Goal: Task Accomplishment & Management: Complete application form

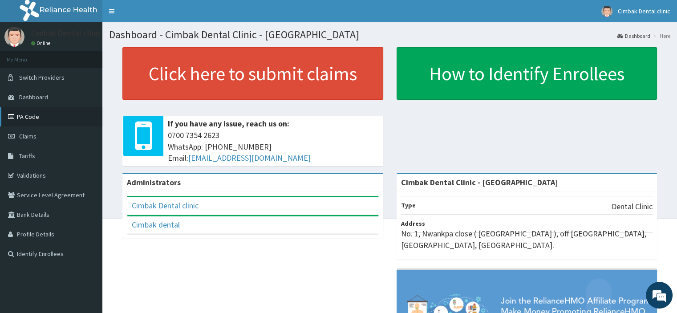
click at [48, 119] on link "PA Code" at bounding box center [51, 117] width 102 height 20
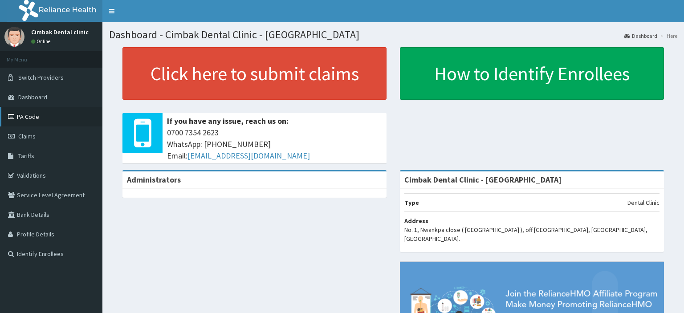
click at [26, 114] on link "PA Code" at bounding box center [51, 117] width 102 height 20
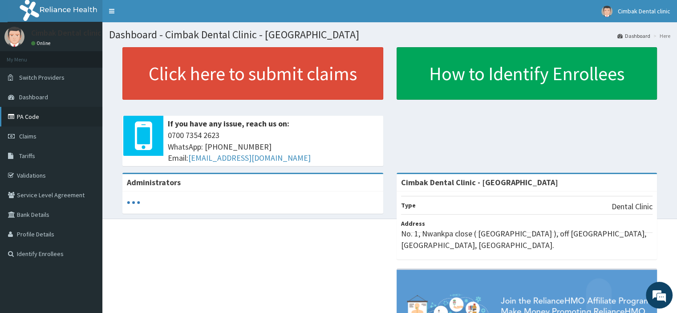
click at [33, 122] on link "PA Code" at bounding box center [51, 117] width 102 height 20
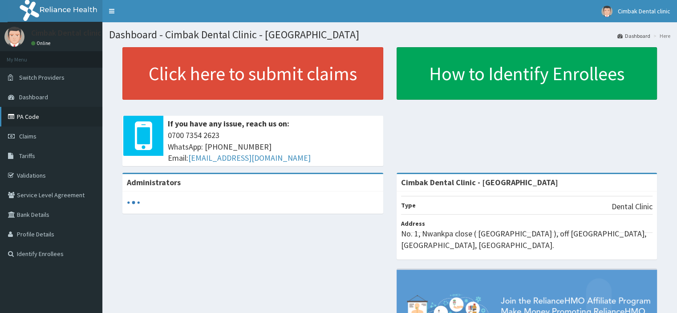
click at [39, 109] on link "PA Code" at bounding box center [51, 117] width 102 height 20
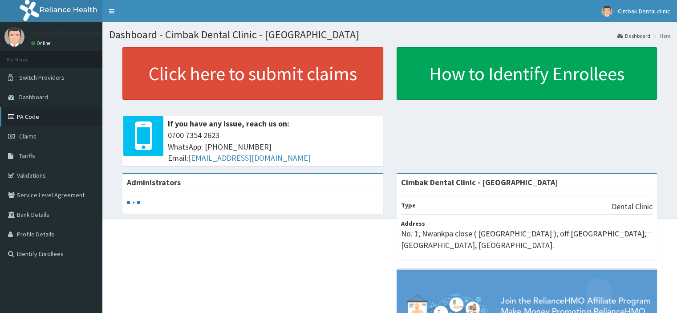
click at [39, 109] on link "PA Code" at bounding box center [51, 117] width 102 height 20
click at [47, 117] on link "PA Code" at bounding box center [51, 117] width 102 height 20
click at [659, 16] on link "Cimbak Dental clinic" at bounding box center [636, 11] width 82 height 22
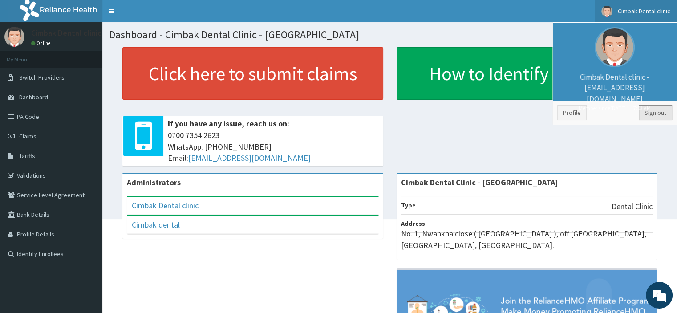
click at [655, 112] on link "Sign out" at bounding box center [655, 112] width 33 height 15
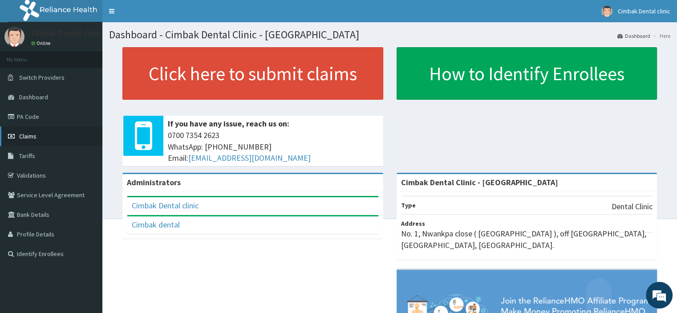
click at [18, 133] on link "Claims" at bounding box center [51, 136] width 102 height 20
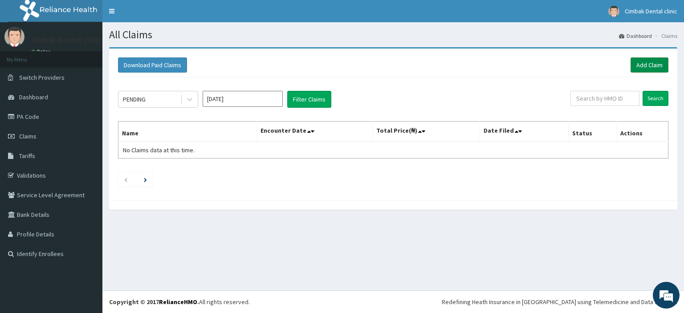
click at [639, 63] on link "Add Claim" at bounding box center [649, 64] width 38 height 15
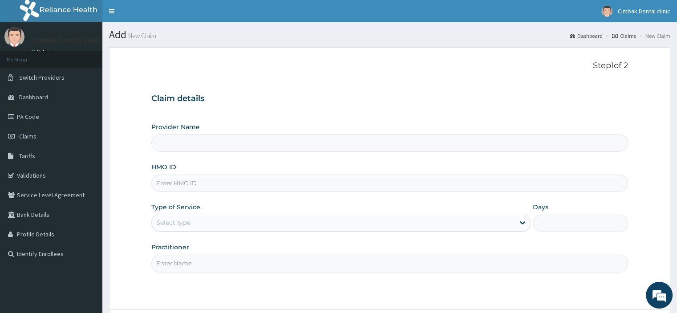
click at [204, 145] on input "Provider Name" at bounding box center [389, 142] width 476 height 17
type input "Cimbak Dental Clinic - [GEOGRAPHIC_DATA]"
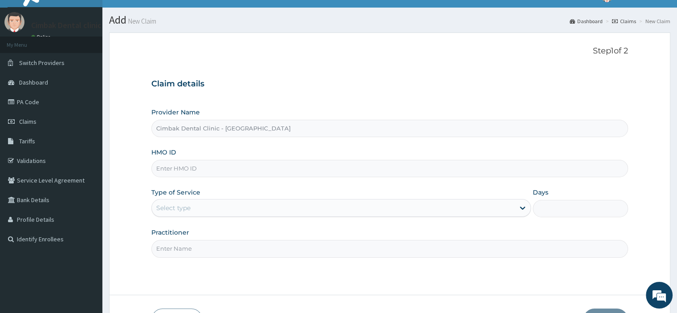
click at [182, 166] on input "HMO ID" at bounding box center [389, 168] width 476 height 17
paste input "TSE/10015/A"
type input "TSE/10015/A"
click at [226, 207] on div "Select type" at bounding box center [333, 208] width 363 height 14
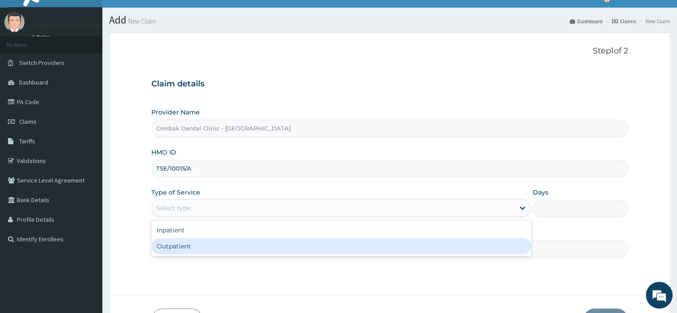
click at [212, 247] on div "Outpatient" at bounding box center [341, 246] width 380 height 16
type input "1"
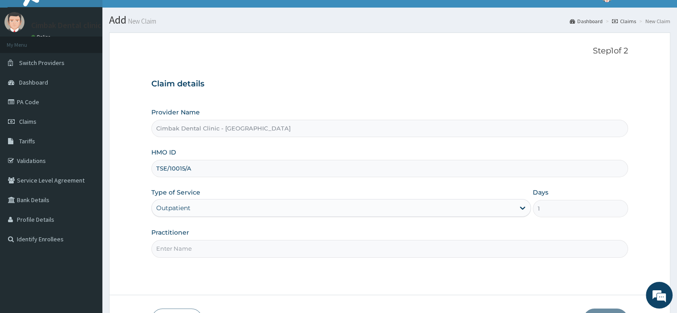
click at [212, 247] on input "Practitioner" at bounding box center [389, 248] width 476 height 17
click at [217, 251] on input "Practitioner" at bounding box center [389, 248] width 476 height 17
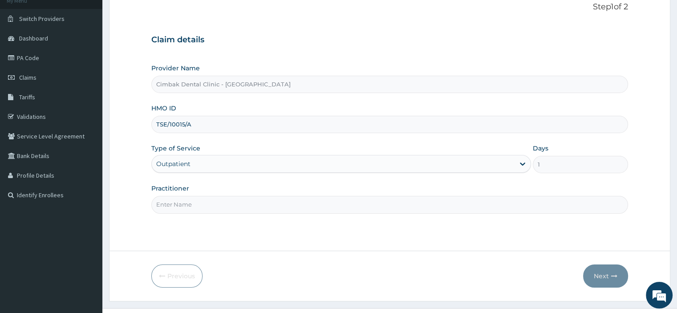
scroll to position [59, 0]
type input "DR MBAKOGU I.C."
click at [607, 274] on button "Next" at bounding box center [605, 275] width 45 height 23
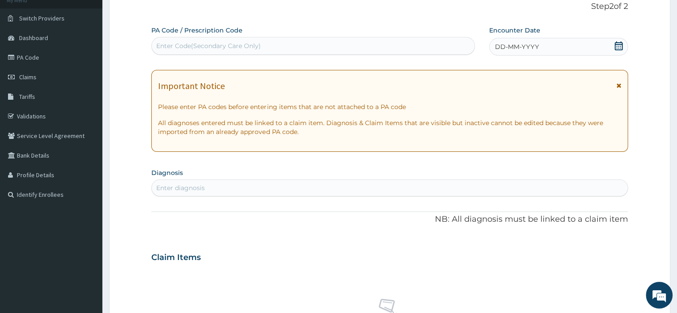
drag, startPoint x: 195, startPoint y: 44, endPoint x: 174, endPoint y: 41, distance: 21.2
drag, startPoint x: 174, startPoint y: 41, endPoint x: 169, endPoint y: 48, distance: 9.2
click at [169, 48] on div "Enter Code(Secondary Care Only)" at bounding box center [208, 45] width 105 height 9
paste input "PA/8381C0"
type input "PA/8381C0"
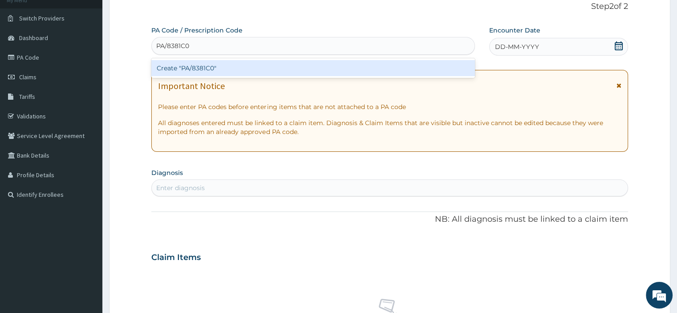
click at [188, 69] on div "Create "PA/8381C0"" at bounding box center [313, 68] width 324 height 16
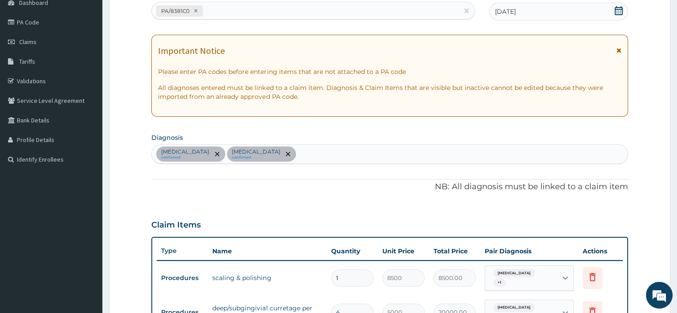
scroll to position [50, 0]
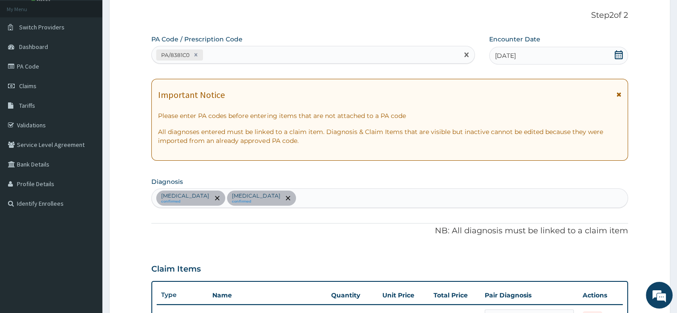
click at [312, 48] on div "PA/8381C0" at bounding box center [305, 55] width 307 height 15
paste input "PA/599B4E"
type input "PA/599B4E"
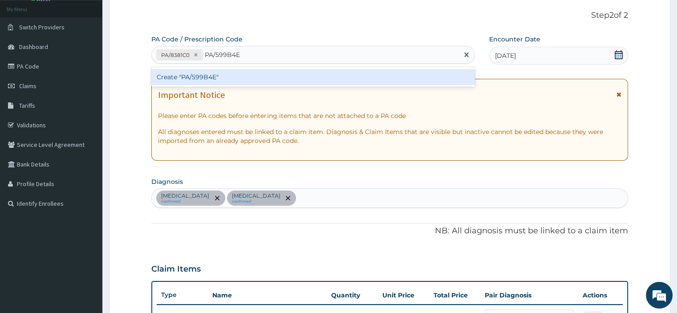
click at [295, 72] on div "Create "PA/599B4E"" at bounding box center [313, 77] width 324 height 16
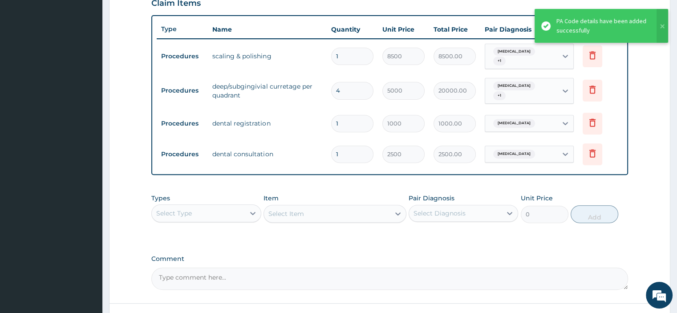
scroll to position [334, 0]
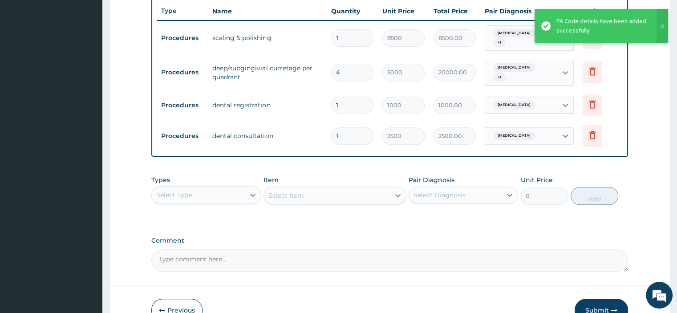
click at [602, 299] on button "Submit" at bounding box center [601, 310] width 53 height 23
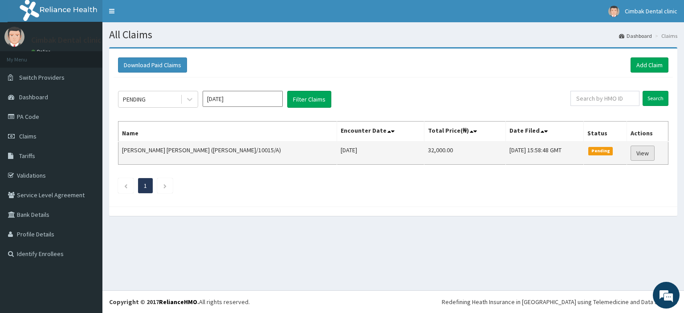
click at [641, 151] on link "View" at bounding box center [642, 153] width 24 height 15
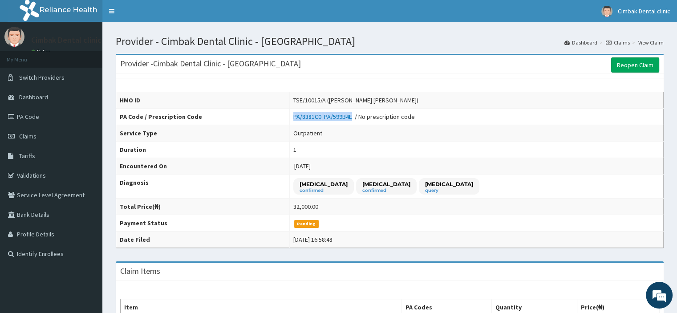
drag, startPoint x: 269, startPoint y: 117, endPoint x: 335, endPoint y: 116, distance: 65.9
click at [335, 116] on tr "PA Code / Prescription Code PA/8381C0 PA/599B4E / No prescription code" at bounding box center [389, 117] width 547 height 16
copy tr "PA/8381C0 PA/599B4E"
